Goal: Transaction & Acquisition: Purchase product/service

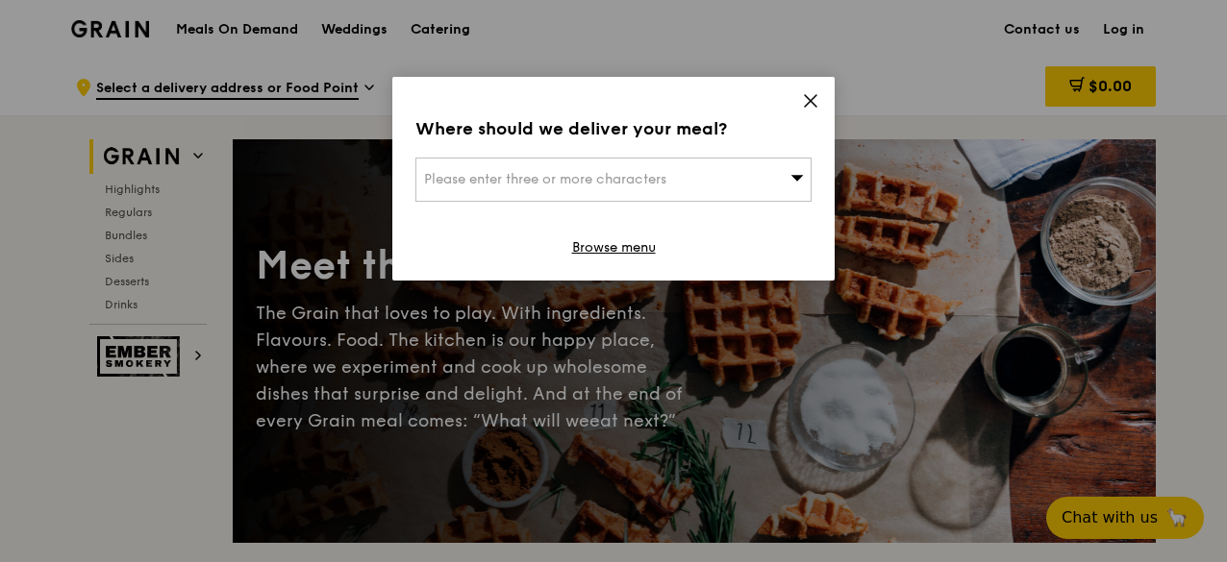
click at [814, 107] on icon at bounding box center [810, 100] width 17 height 17
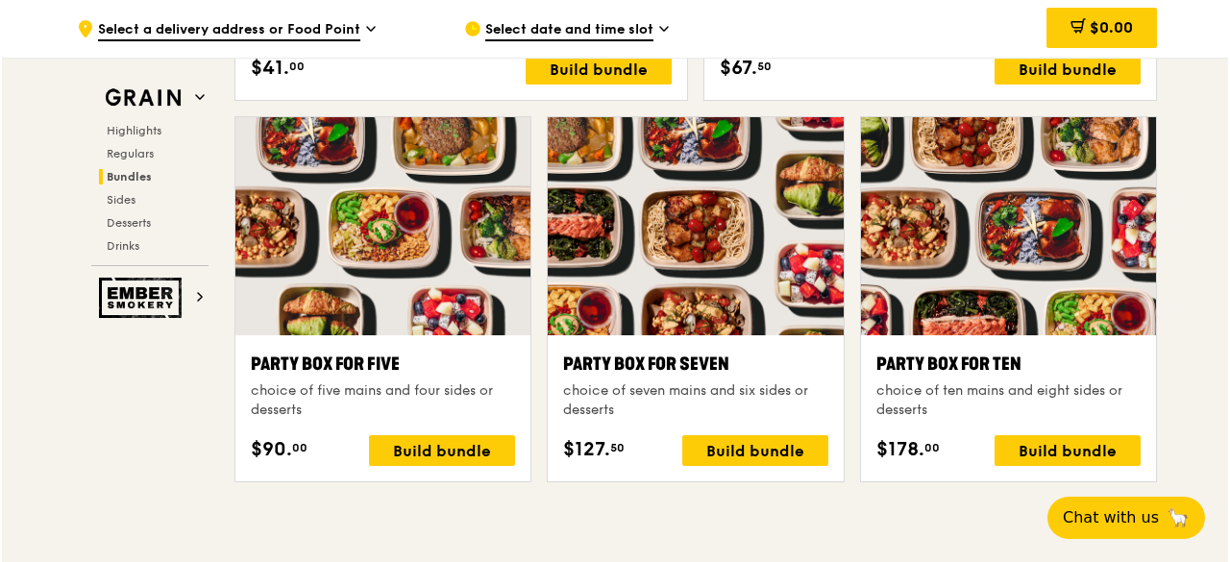
scroll to position [3845, 0]
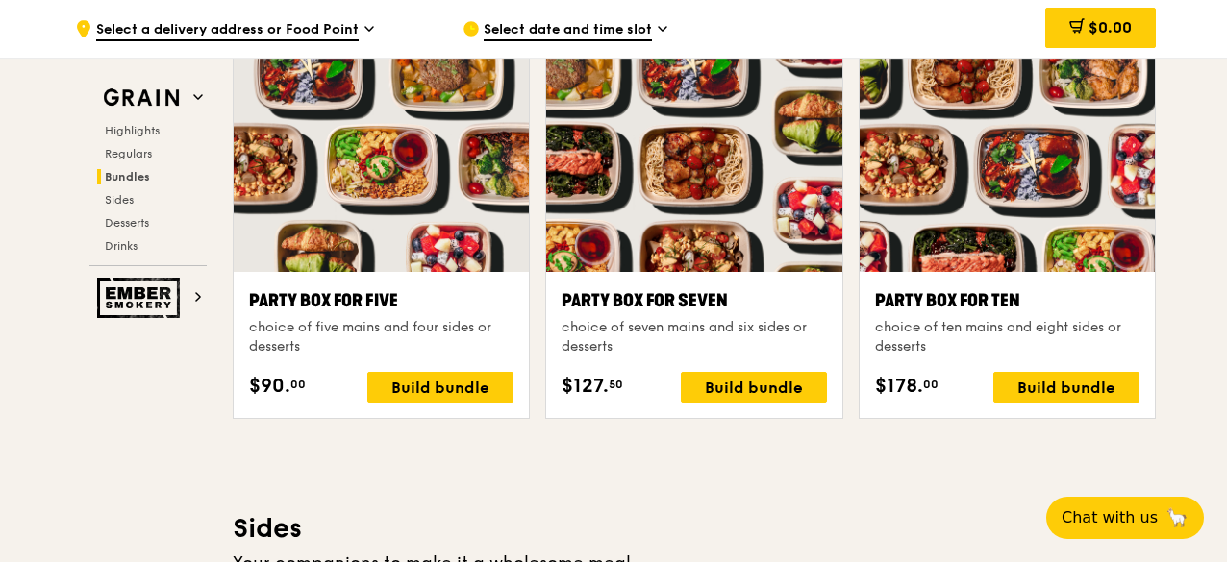
click at [965, 193] on div at bounding box center [1006, 163] width 295 height 218
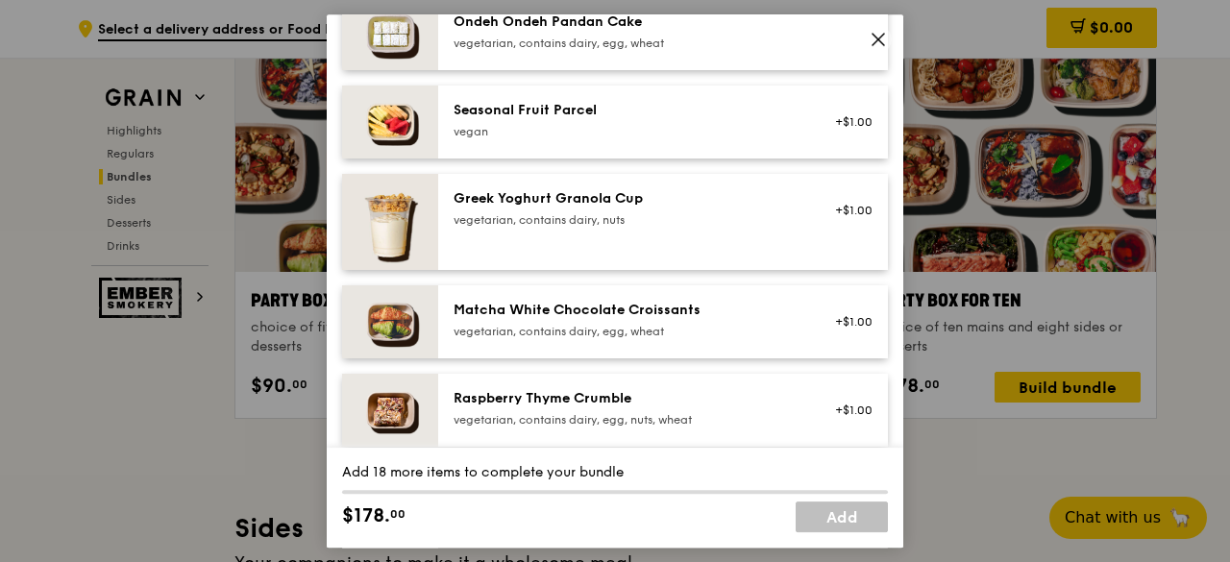
scroll to position [1538, 0]
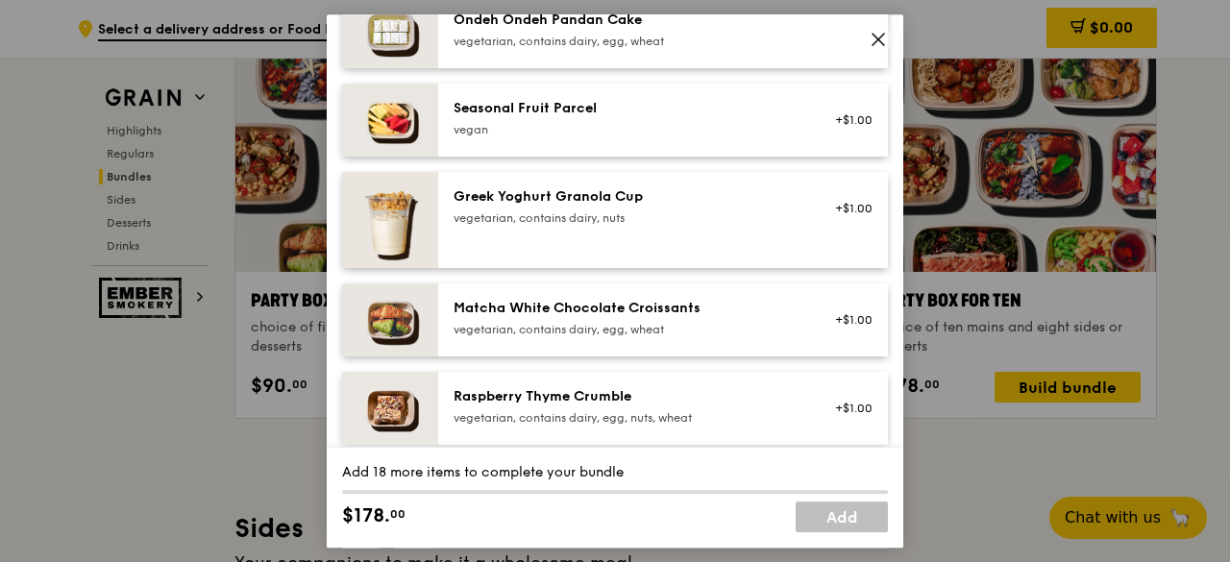
drag, startPoint x: 646, startPoint y: 394, endPoint x: 477, endPoint y: 395, distance: 169.2
click at [477, 395] on div "Raspberry Thyme Crumble" at bounding box center [626, 396] width 345 height 19
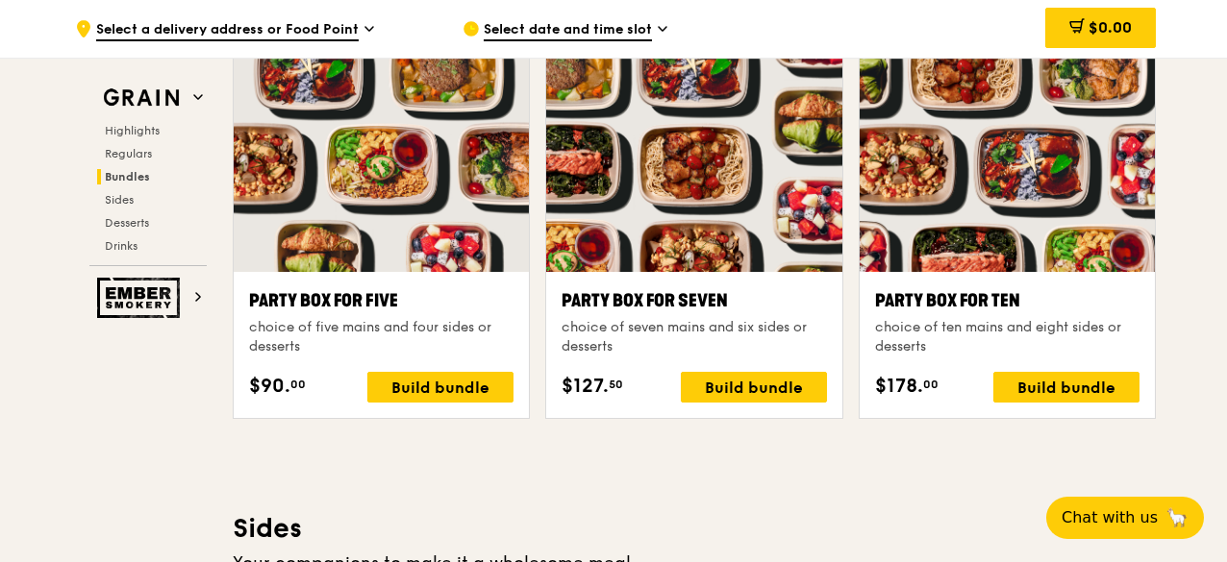
click at [1024, 330] on div "choice of ten mains and eight sides or desserts" at bounding box center [1007, 337] width 264 height 38
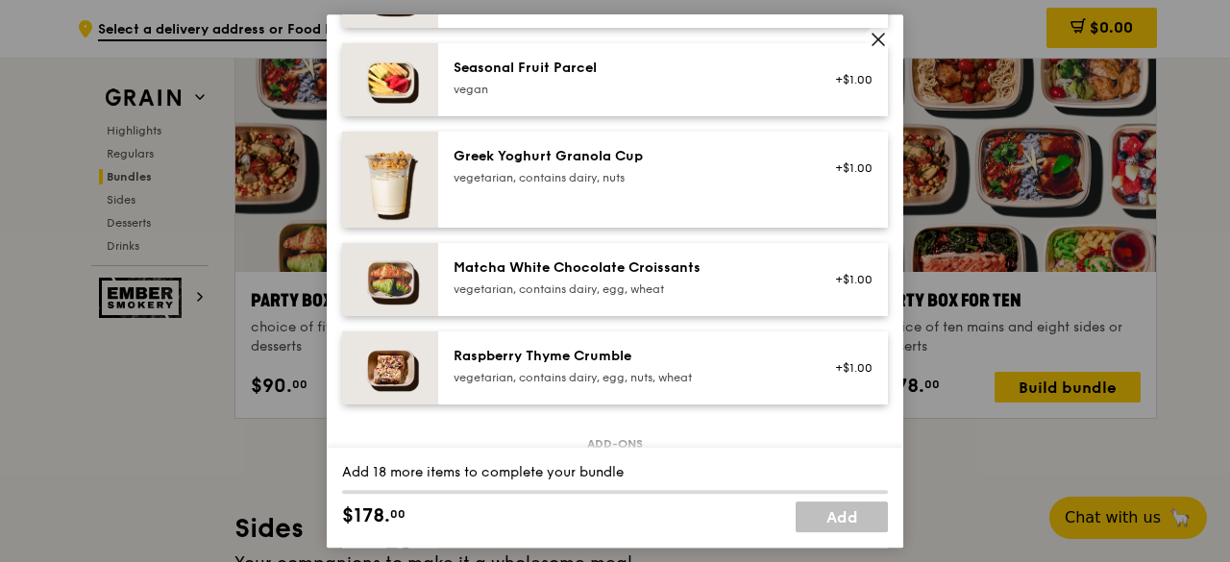
scroll to position [1746, 0]
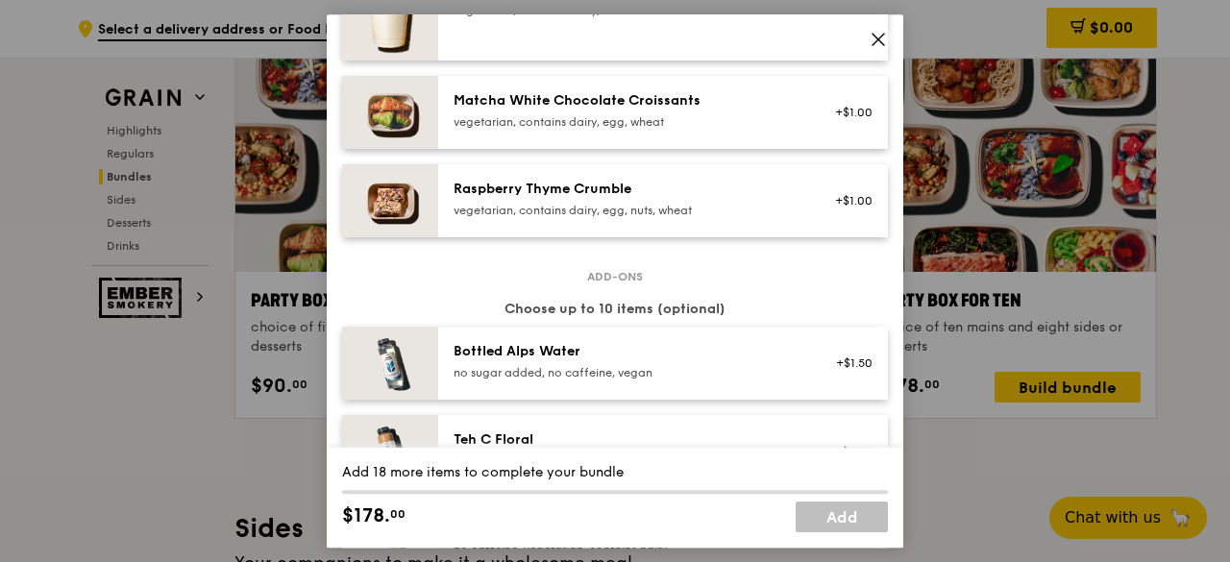
click at [600, 210] on div "vegetarian, contains dairy, egg, nuts, wheat" at bounding box center [626, 210] width 345 height 15
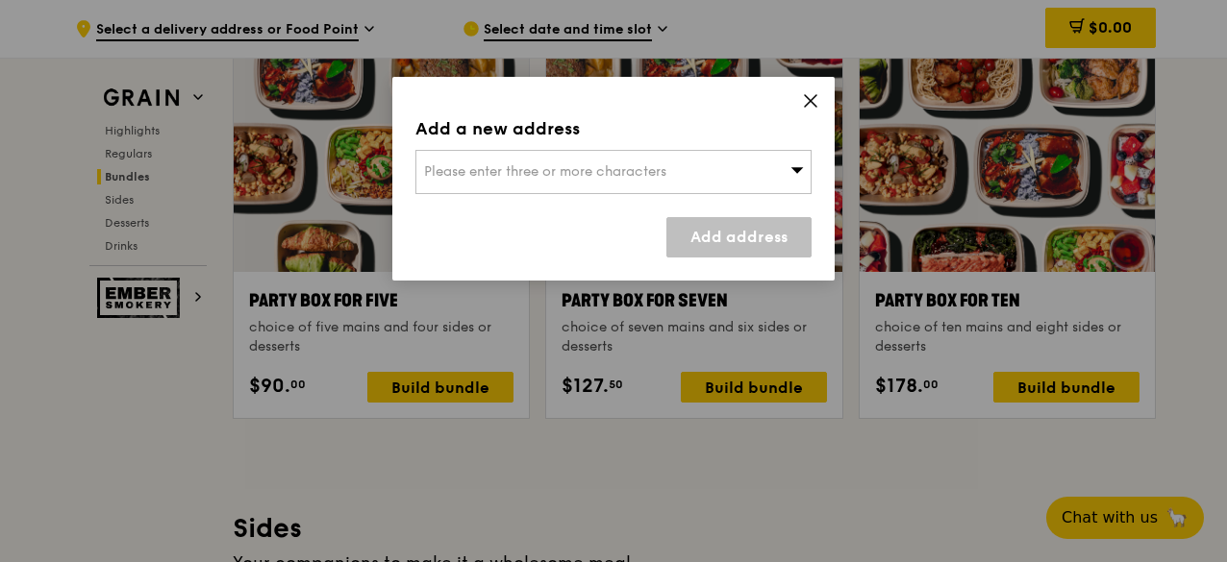
click at [804, 109] on icon at bounding box center [810, 100] width 17 height 17
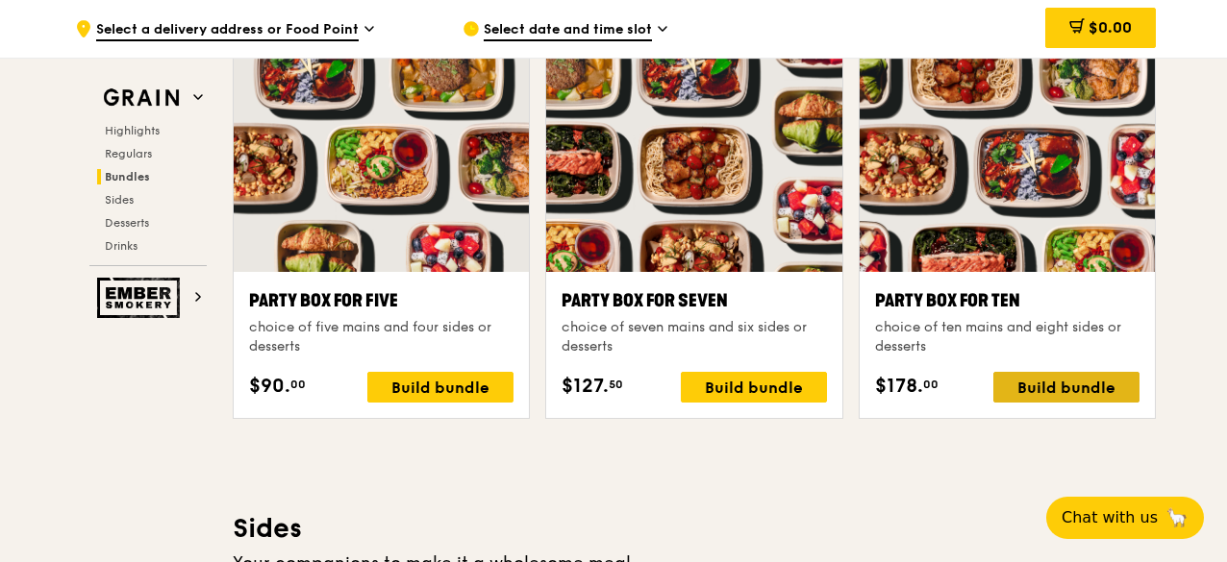
click at [1028, 386] on div "Build bundle" at bounding box center [1066, 387] width 146 height 31
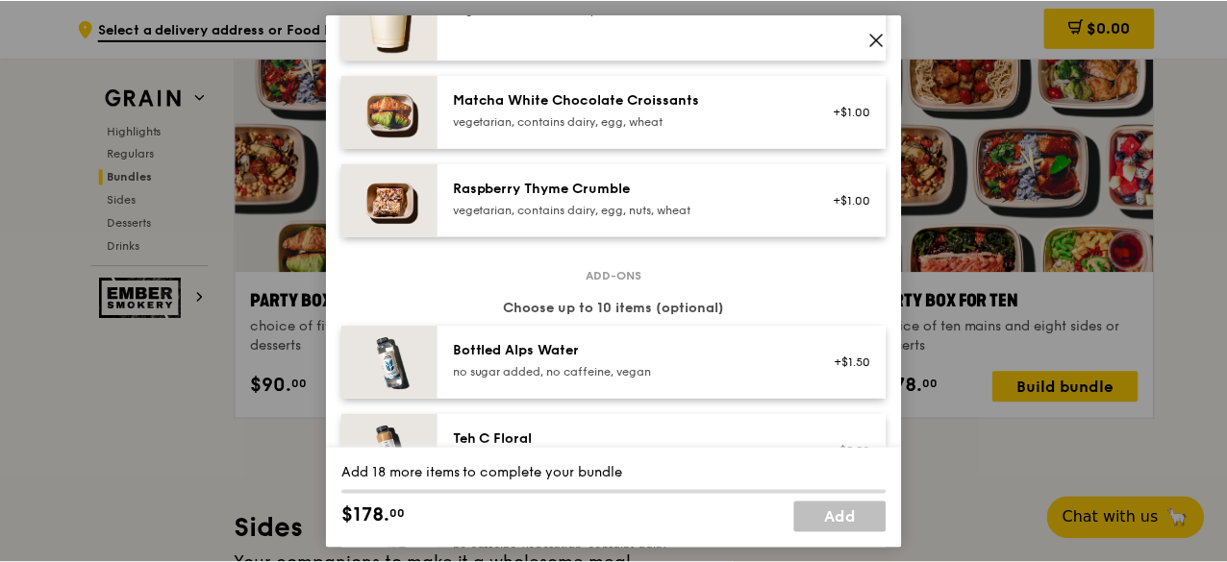
scroll to position [1634, 0]
